Goal: Task Accomplishment & Management: Use online tool/utility

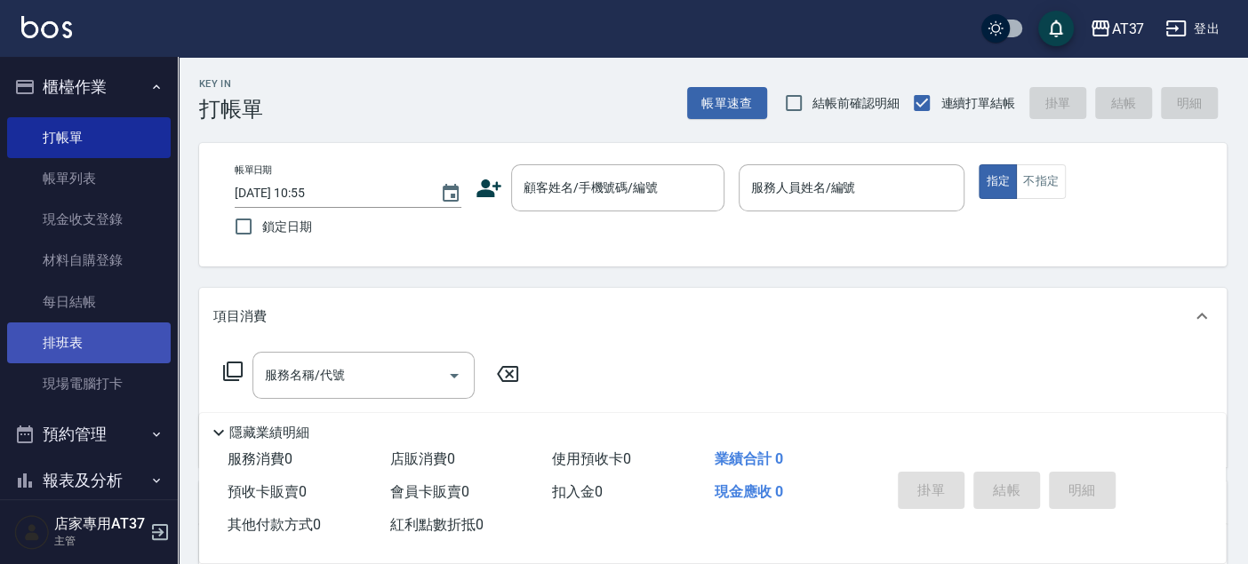
click at [104, 344] on link "排班表" at bounding box center [88, 343] width 163 height 41
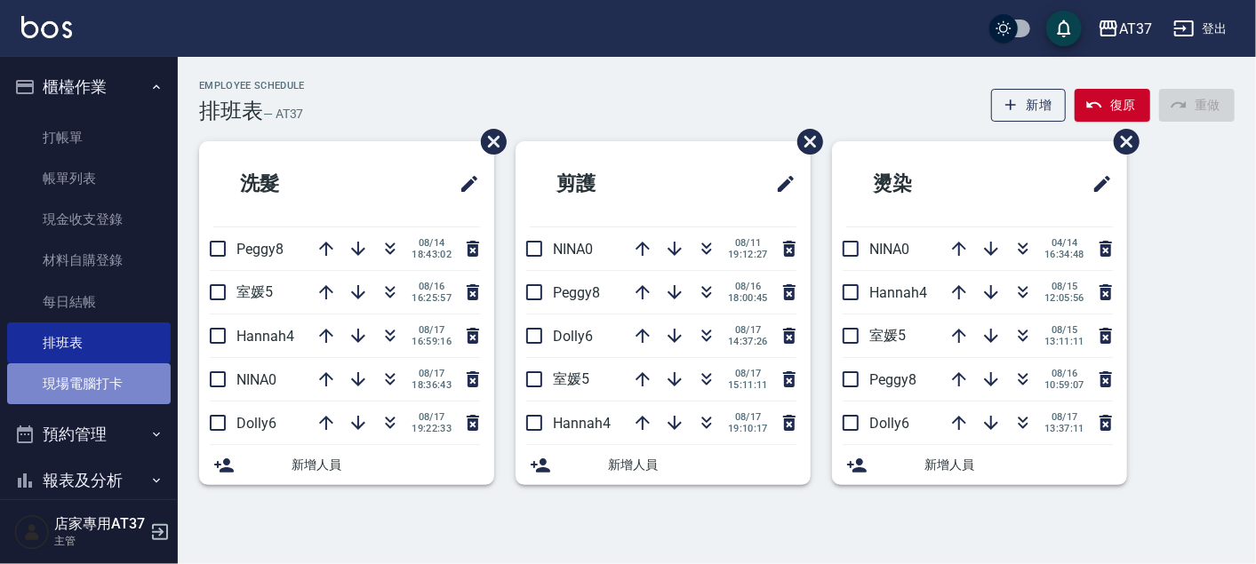
click at [104, 388] on link "現場電腦打卡" at bounding box center [88, 383] width 163 height 41
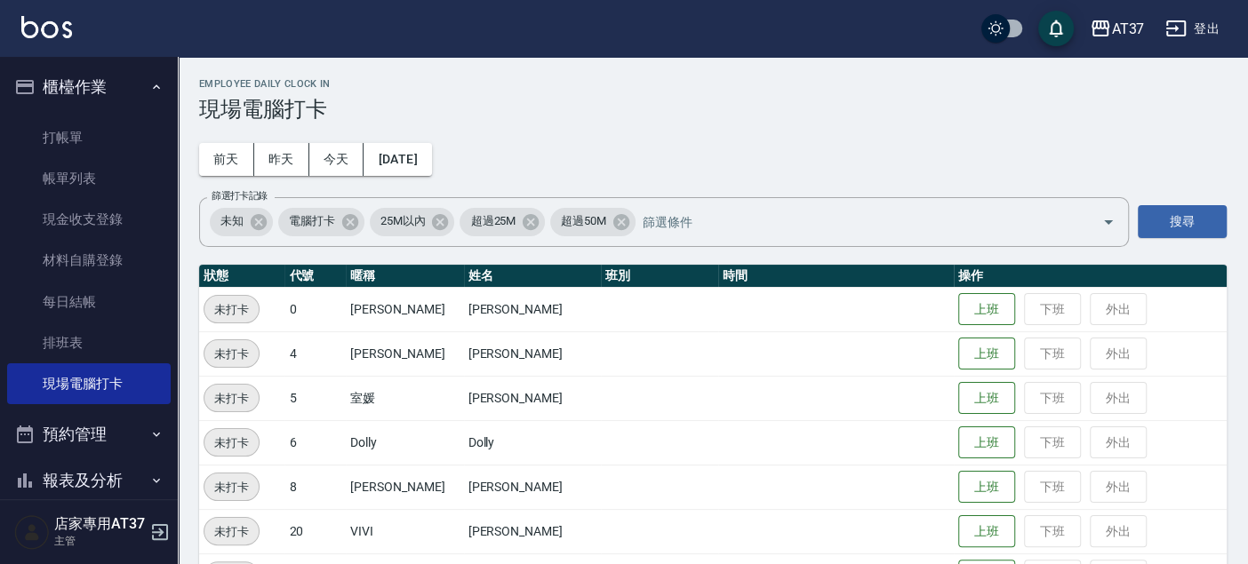
scroll to position [99, 0]
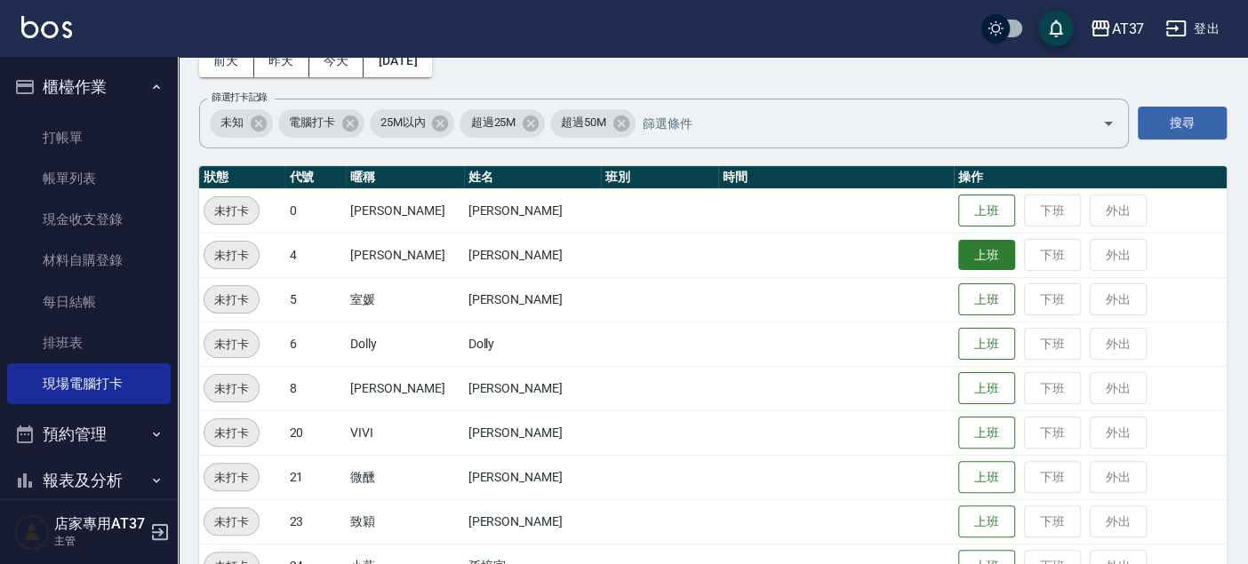
click at [958, 246] on button "上班" at bounding box center [986, 255] width 57 height 31
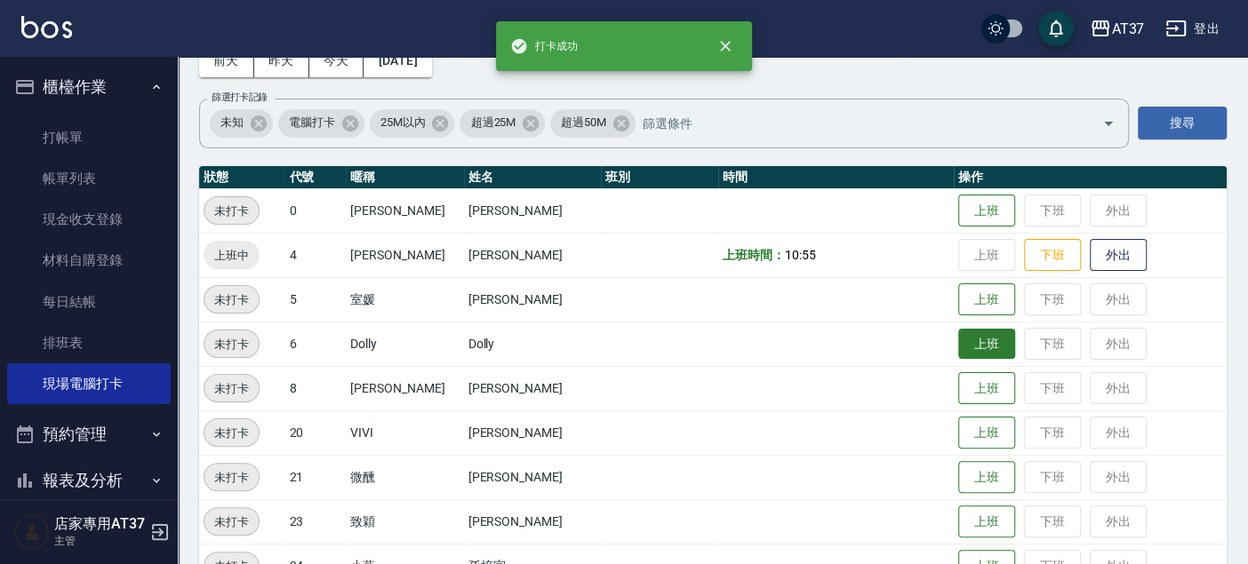
click at [965, 340] on button "上班" at bounding box center [986, 344] width 57 height 31
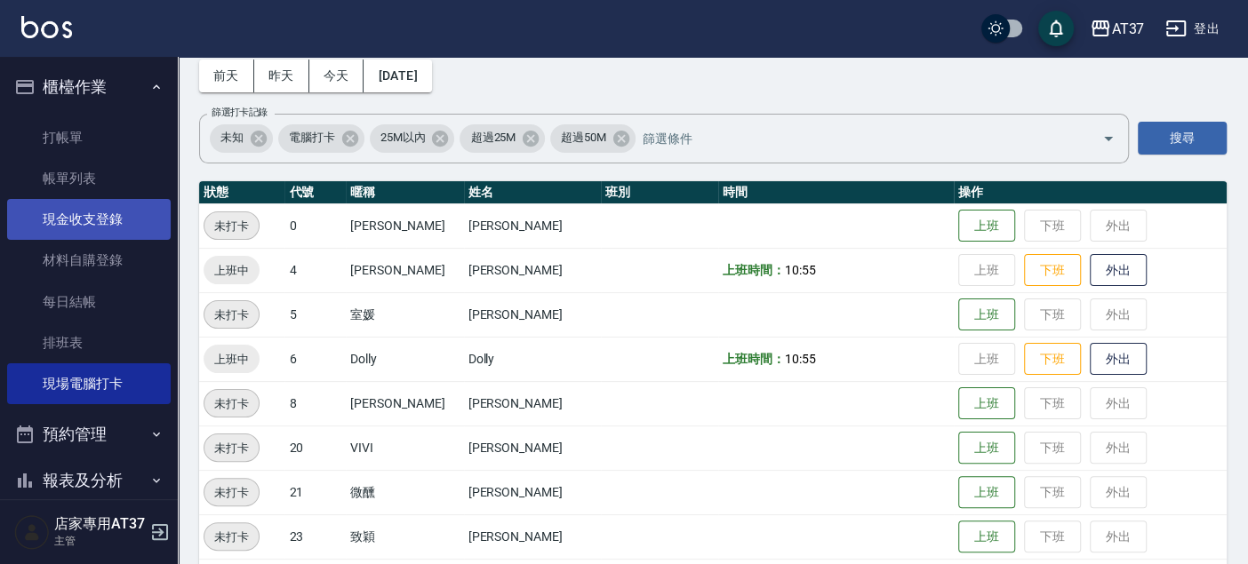
scroll to position [0, 0]
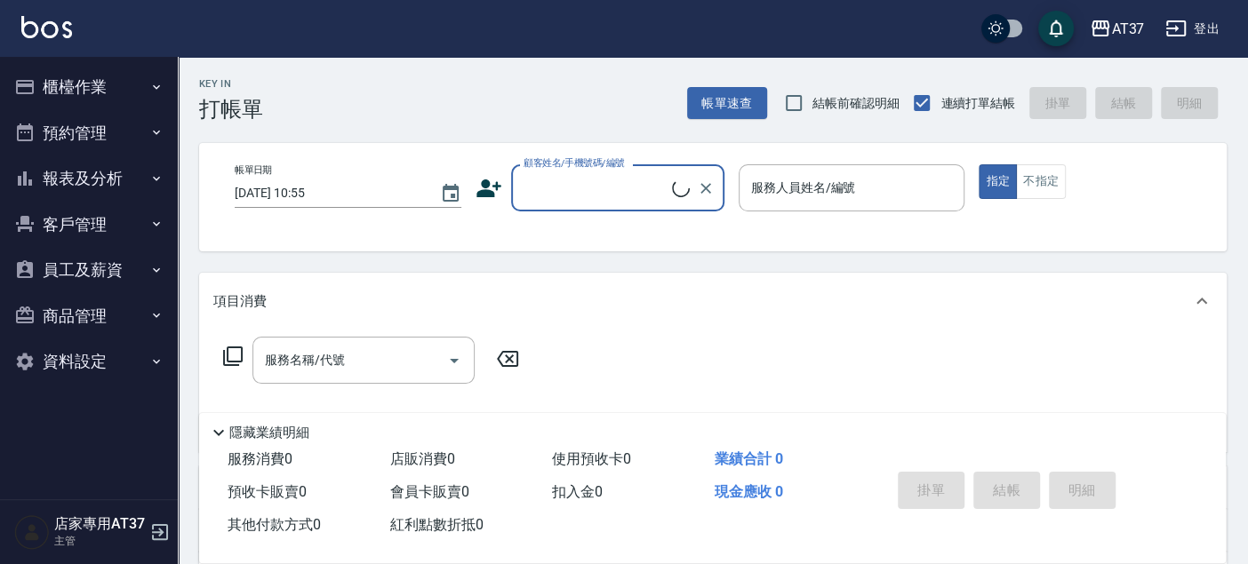
click at [95, 88] on button "櫃檯作業" at bounding box center [88, 87] width 163 height 46
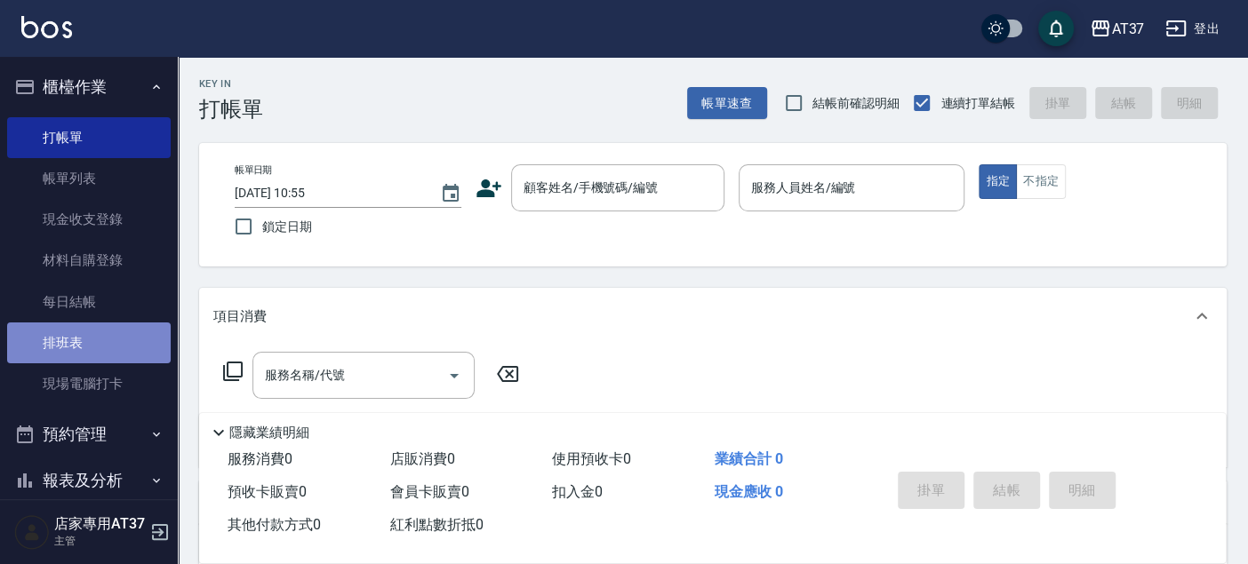
click at [109, 342] on link "排班表" at bounding box center [88, 343] width 163 height 41
